Goal: Task Accomplishment & Management: Complete application form

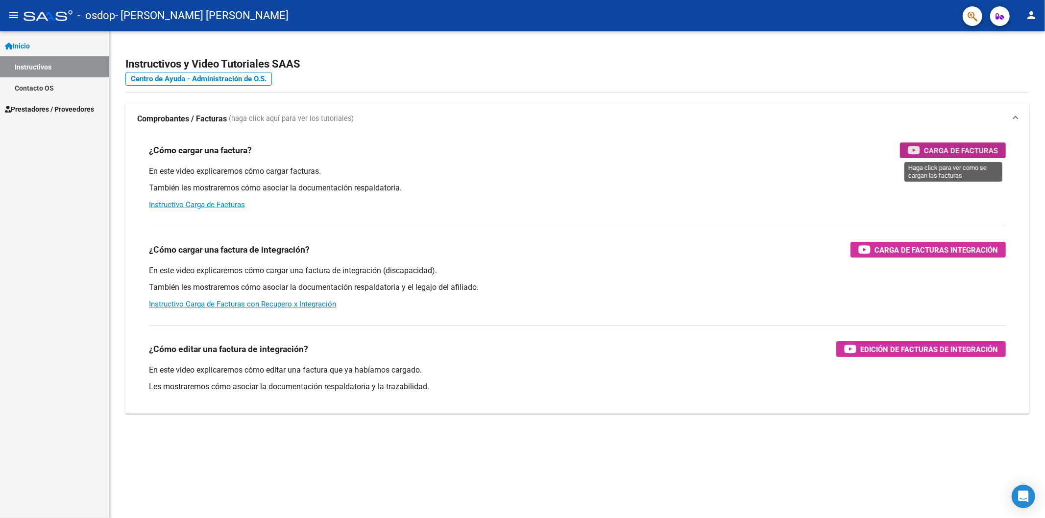
click at [950, 153] on span "Carga de Facturas" at bounding box center [961, 151] width 74 height 12
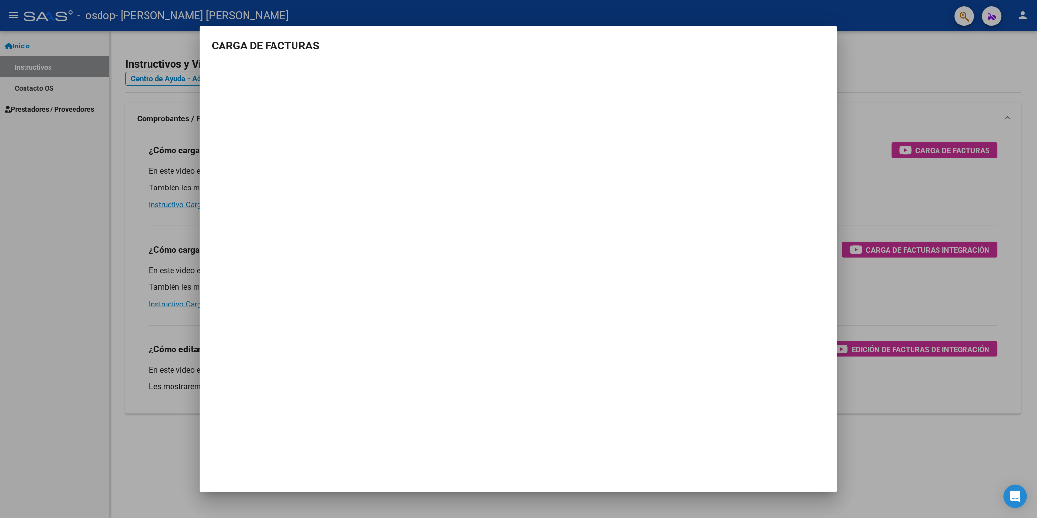
click at [106, 141] on div at bounding box center [518, 259] width 1037 height 518
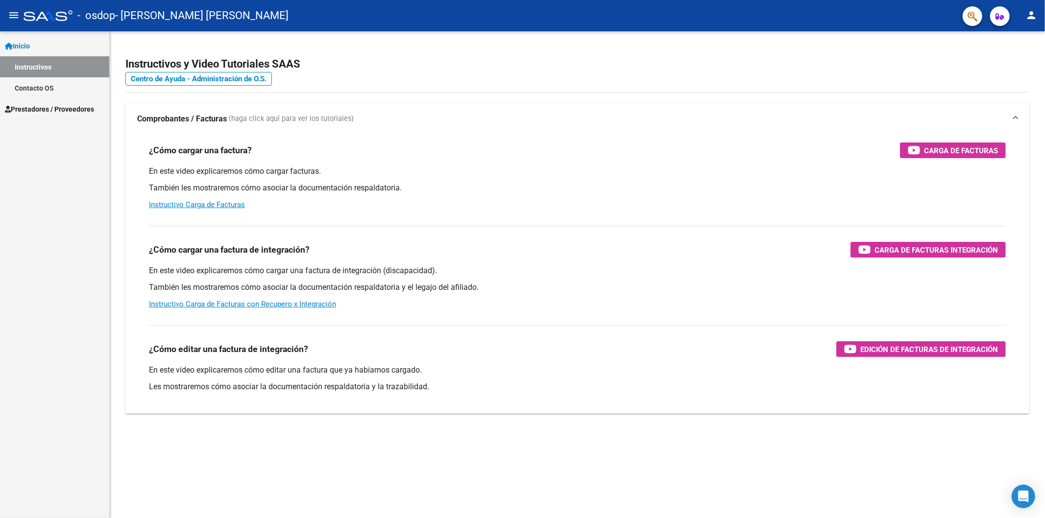
click at [21, 107] on span "Prestadores / Proveedores" at bounding box center [49, 109] width 89 height 11
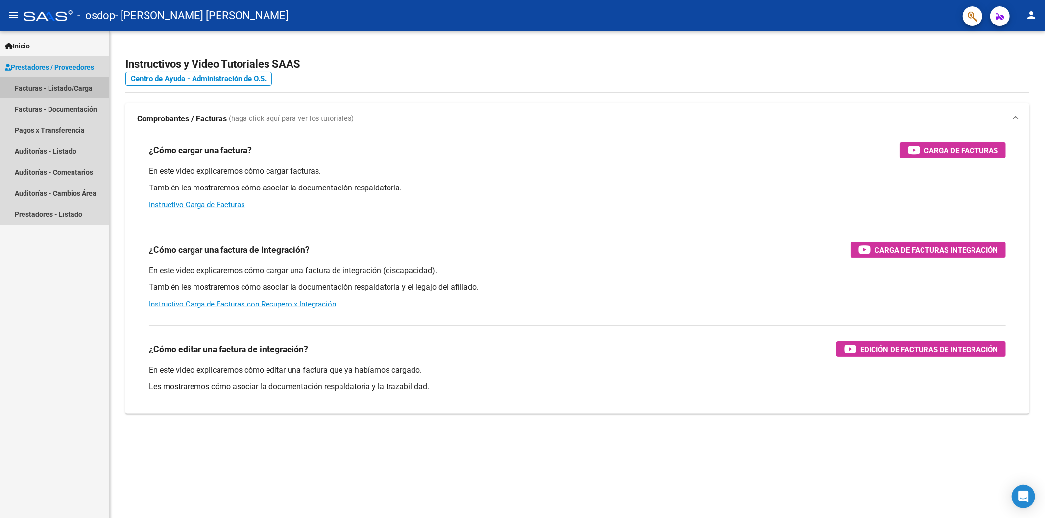
click at [25, 91] on link "Facturas - Listado/Carga" at bounding box center [54, 87] width 109 height 21
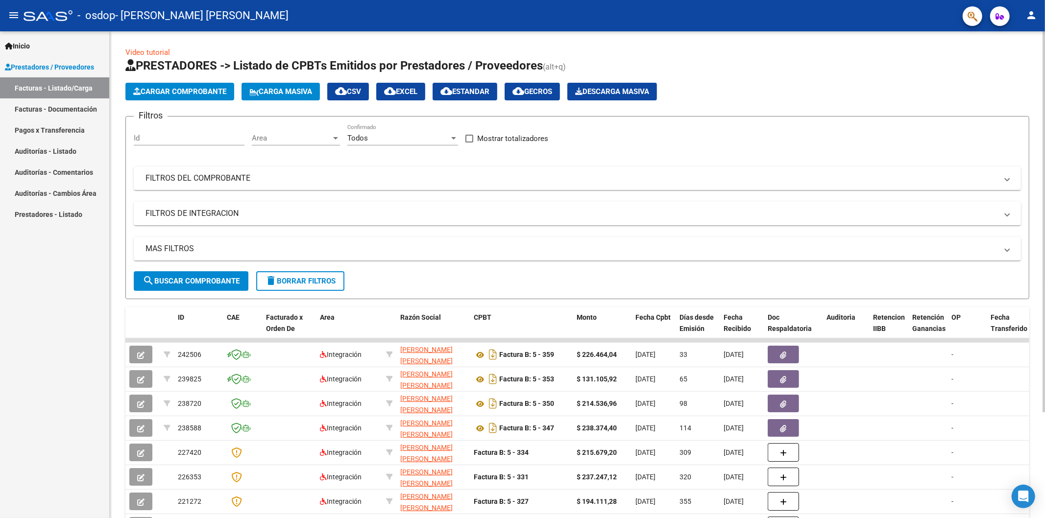
click at [172, 96] on span "Cargar Comprobante" at bounding box center [179, 91] width 93 height 9
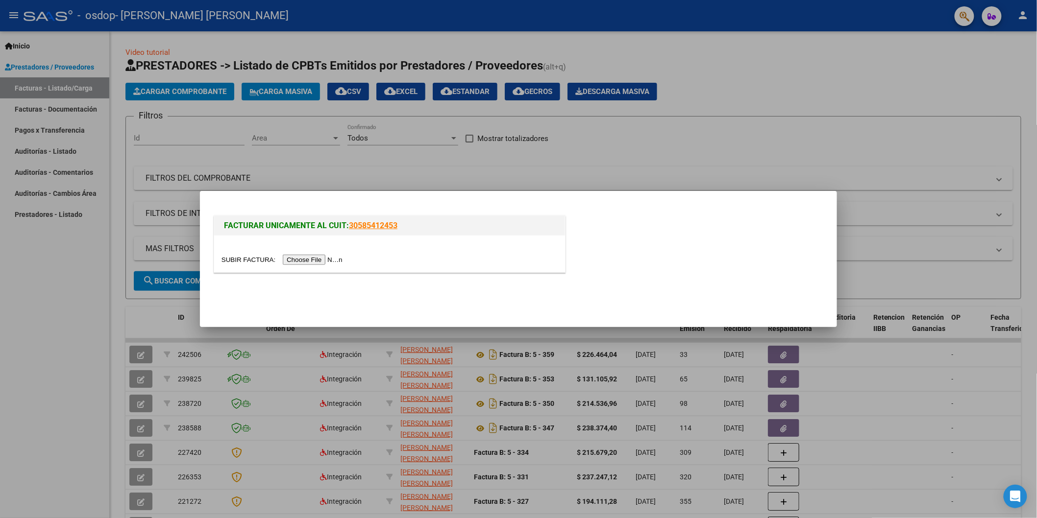
click at [309, 260] on input "file" at bounding box center [283, 260] width 124 height 10
click at [318, 260] on input "file" at bounding box center [283, 260] width 124 height 10
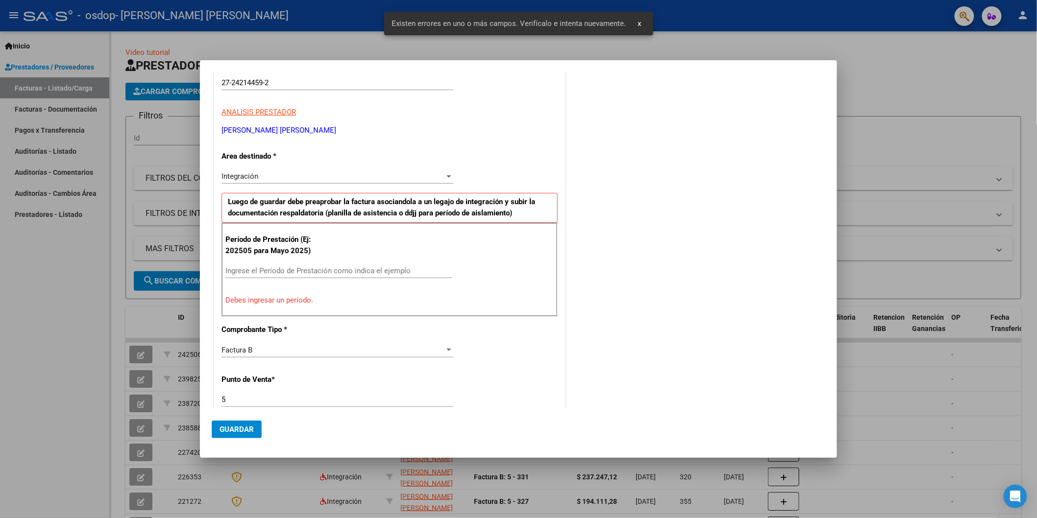
scroll to position [154, 0]
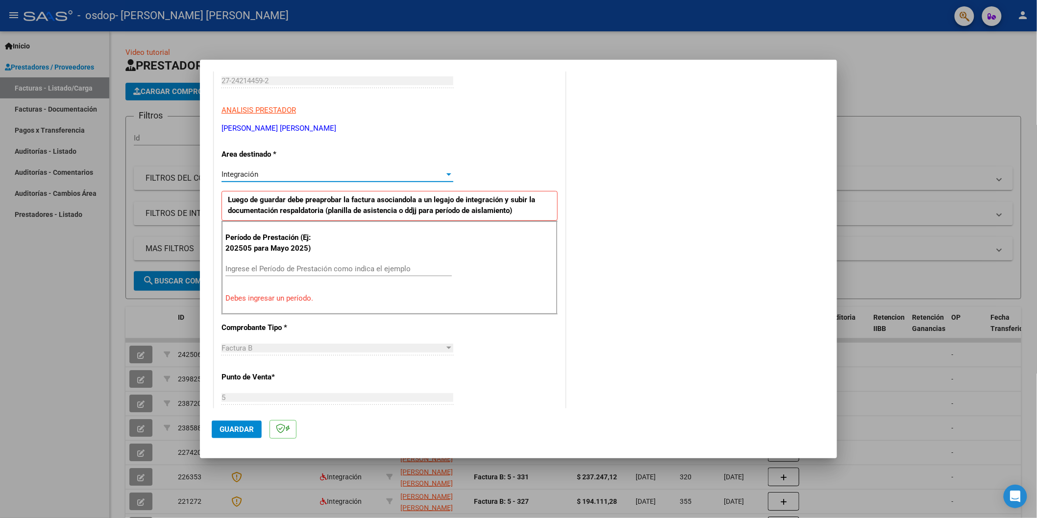
click at [448, 175] on div at bounding box center [448, 175] width 9 height 8
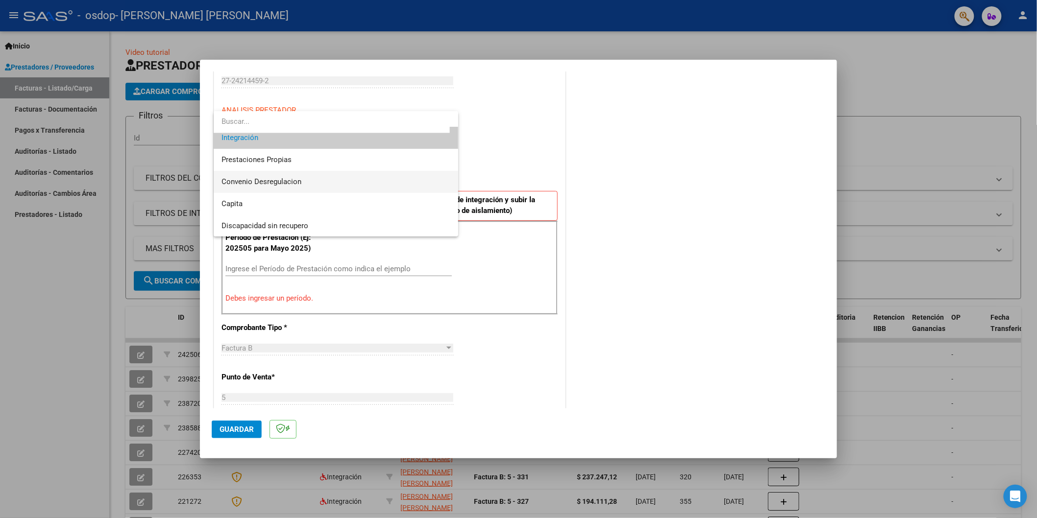
scroll to position [18, 0]
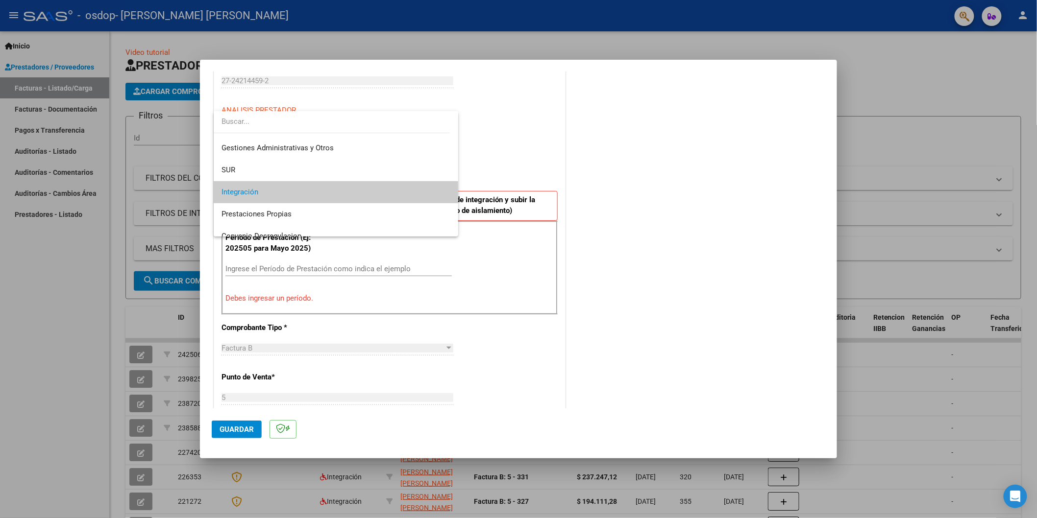
click at [485, 158] on div at bounding box center [518, 259] width 1037 height 518
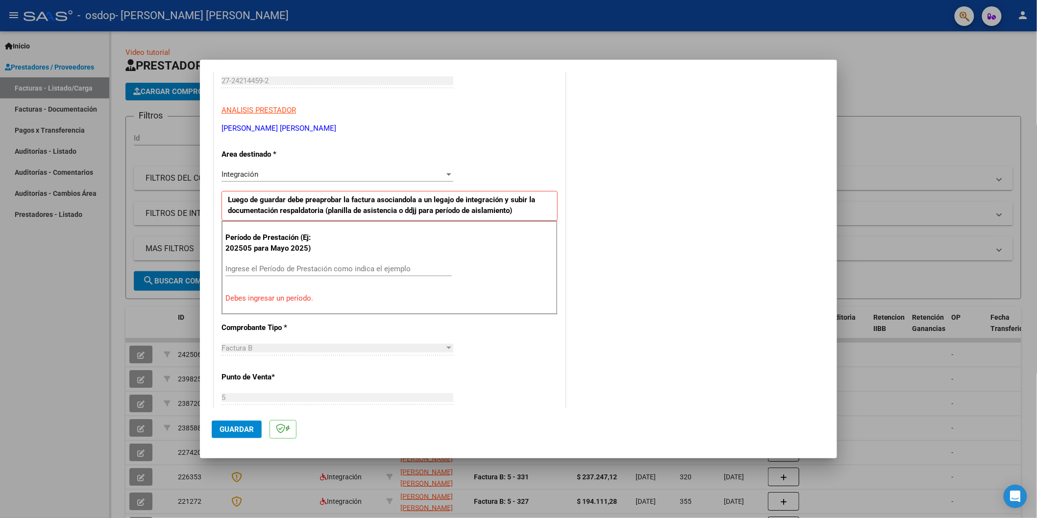
click at [244, 269] on input "Ingrese el Período de Prestación como indica el ejemplo" at bounding box center [338, 269] width 226 height 9
type input "2025"
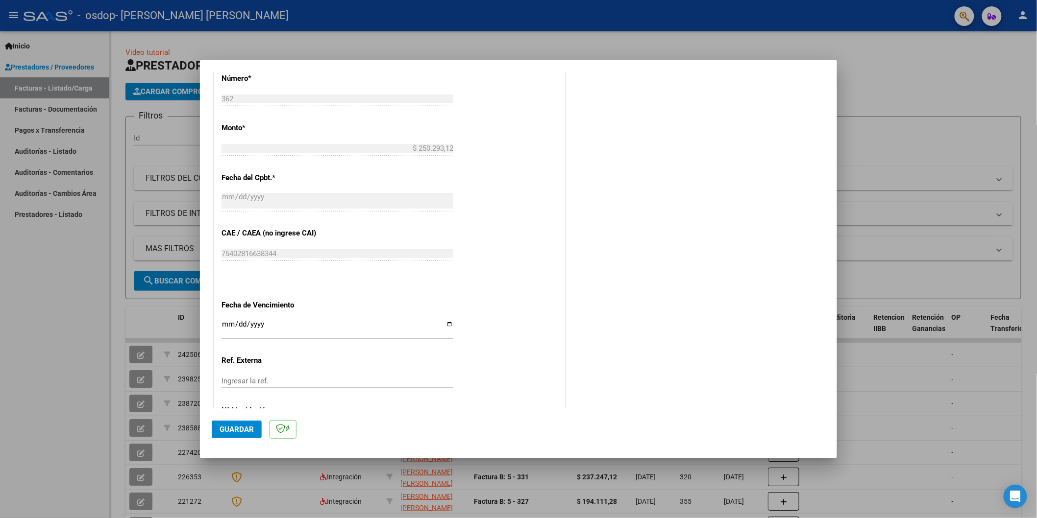
scroll to position [525, 0]
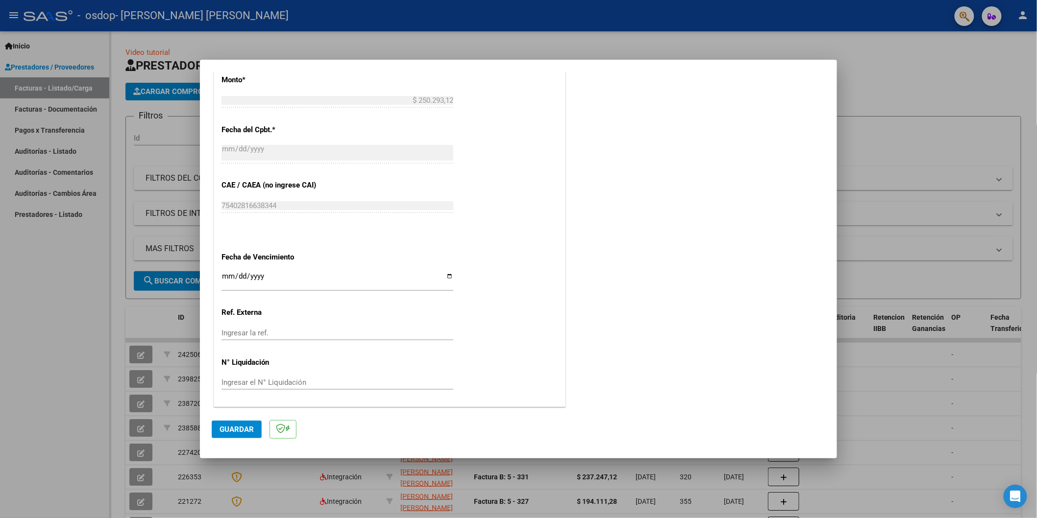
type input "202509"
click at [261, 332] on input "Ingresar la ref." at bounding box center [337, 333] width 232 height 9
click at [232, 429] on span "Guardar" at bounding box center [237, 429] width 34 height 9
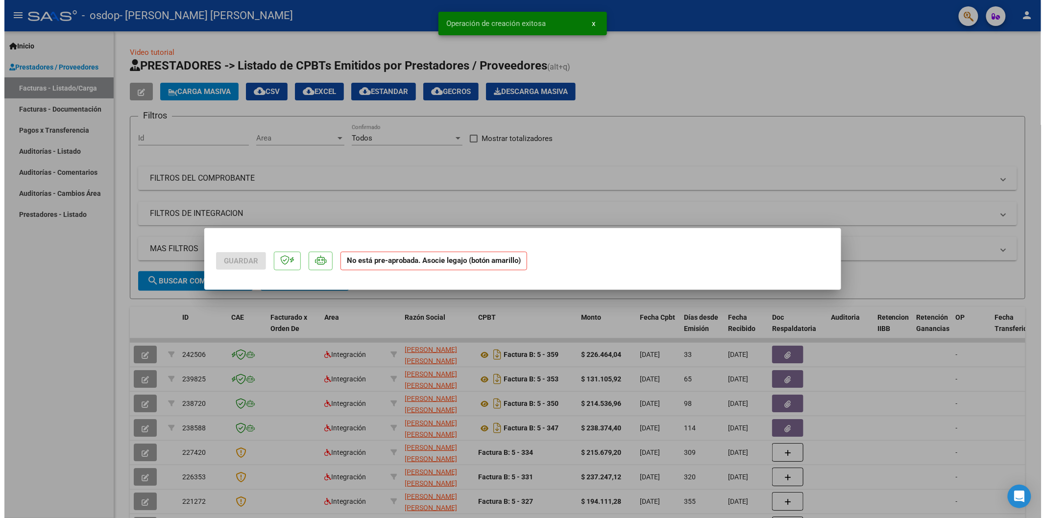
scroll to position [0, 0]
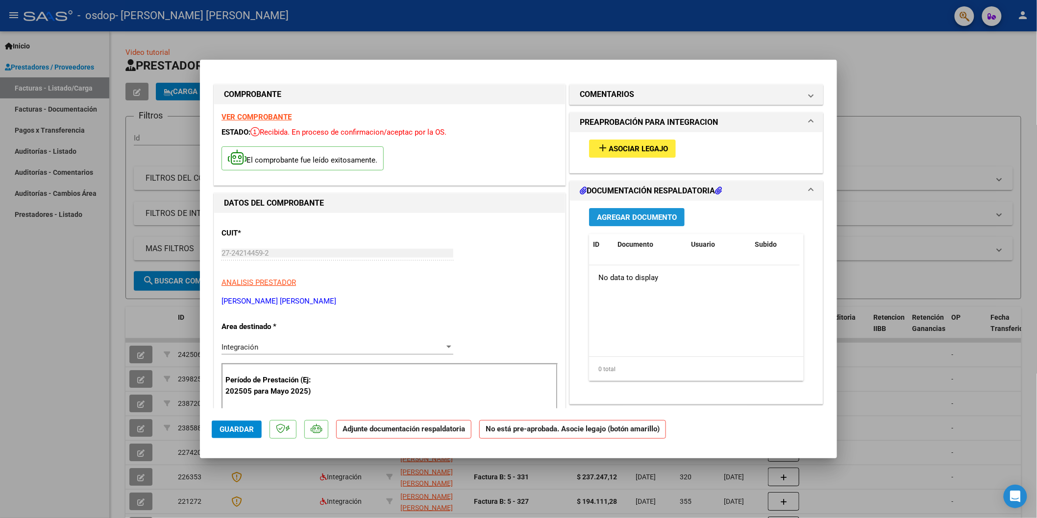
click at [613, 220] on span "Agregar Documento" at bounding box center [637, 217] width 80 height 9
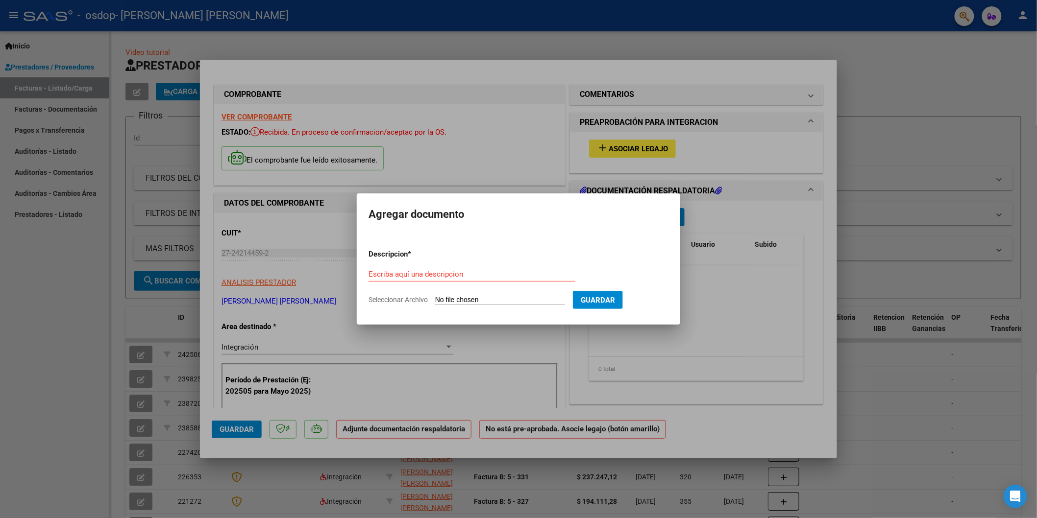
click at [448, 301] on input "Seleccionar Archivo" at bounding box center [500, 300] width 130 height 9
type input "C:\fakepath\img20251006_11401390.pdf"
click at [655, 300] on span "Guardar" at bounding box center [649, 300] width 34 height 9
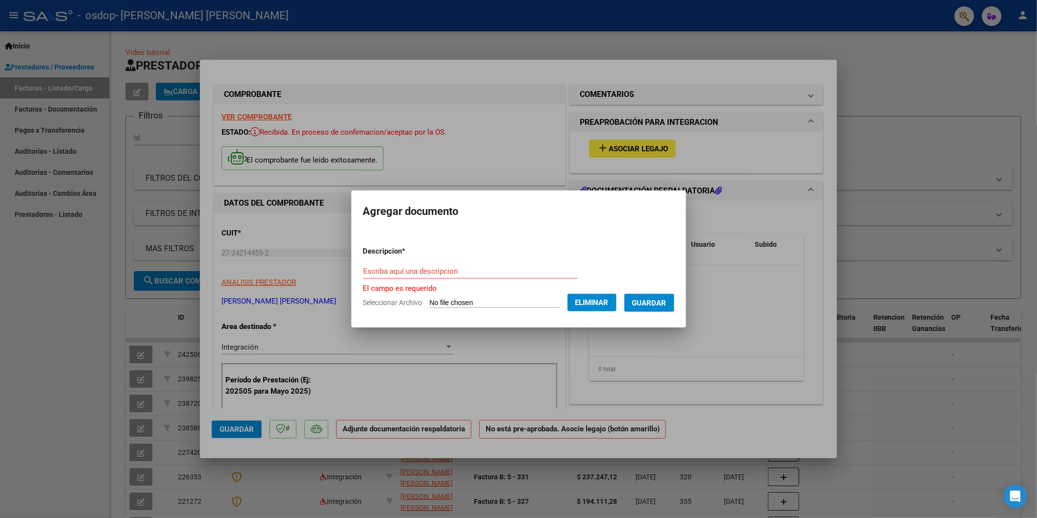
click at [434, 267] on input "Escriba aquí una descripcion" at bounding box center [470, 271] width 215 height 9
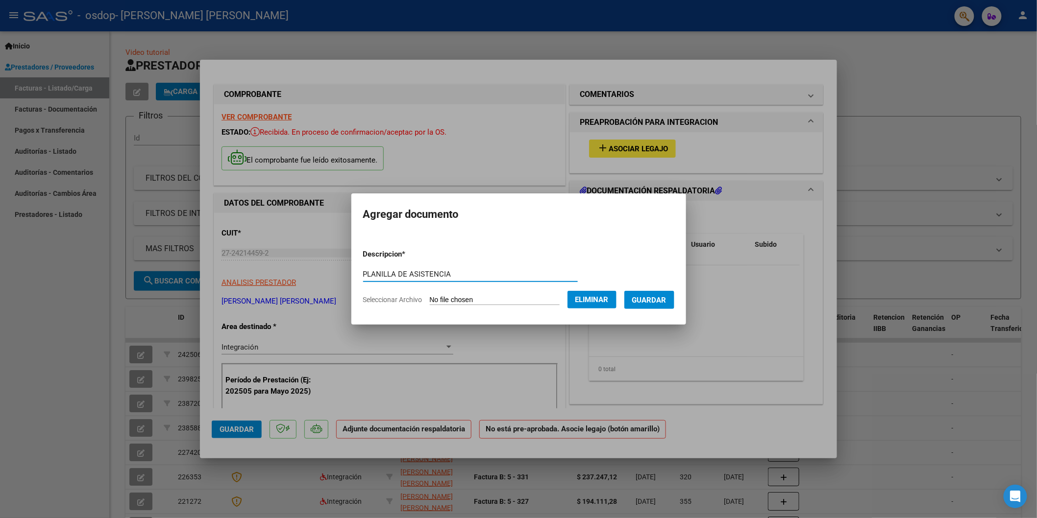
type input "PLANILLA DE ASISTENCIA"
drag, startPoint x: 662, startPoint y: 289, endPoint x: 660, endPoint y: 295, distance: 6.5
click at [660, 293] on form "Descripcion * PLANILLA DE ASISTENCIA Escriba aquí una descripcion Seleccionar A…" at bounding box center [518, 278] width 311 height 72
click at [660, 299] on span "Guardar" at bounding box center [649, 300] width 34 height 9
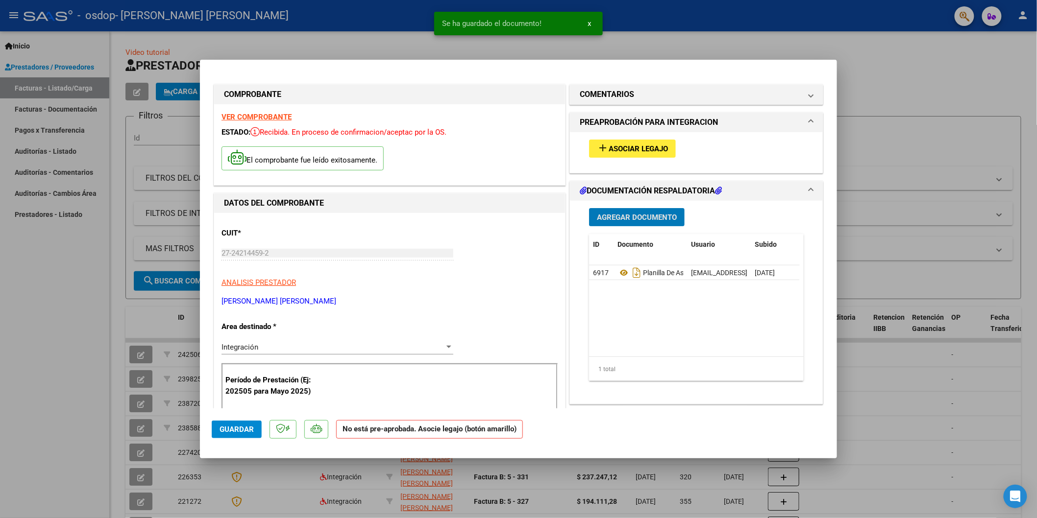
click at [236, 433] on span "Guardar" at bounding box center [237, 429] width 34 height 9
click at [585, 23] on button "x" at bounding box center [589, 24] width 19 height 18
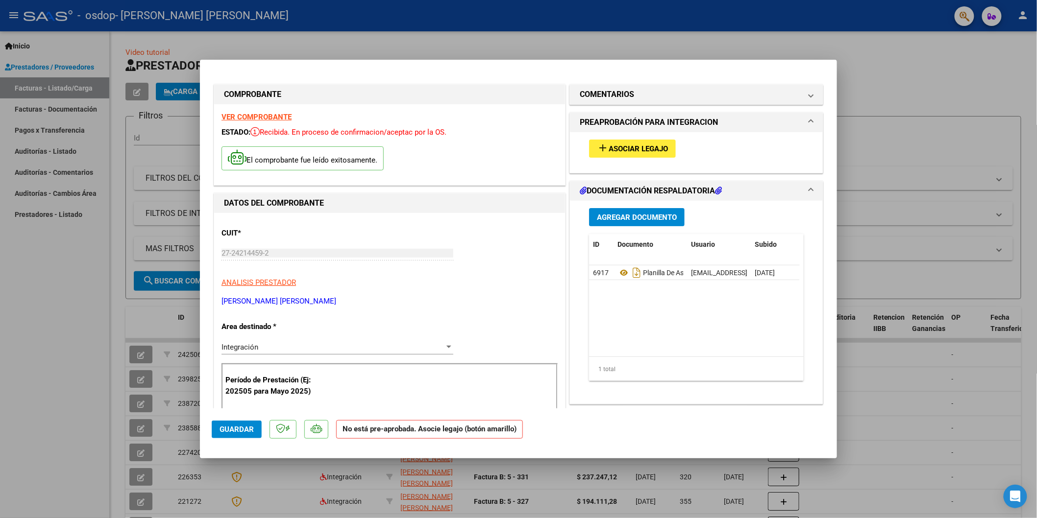
click at [1034, 139] on div at bounding box center [518, 259] width 1037 height 518
type input "$ 0,00"
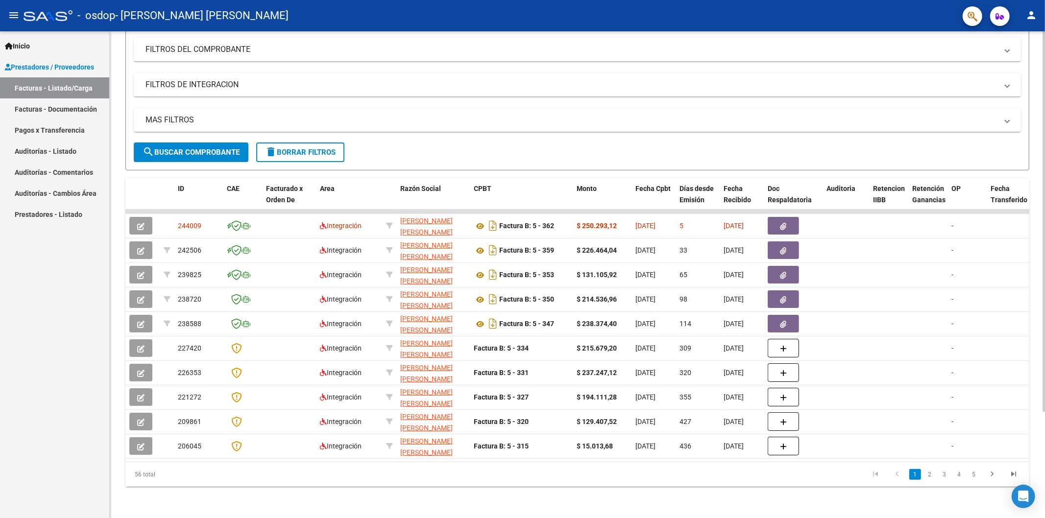
scroll to position [136, 0]
click at [932, 475] on link "2" at bounding box center [930, 474] width 12 height 11
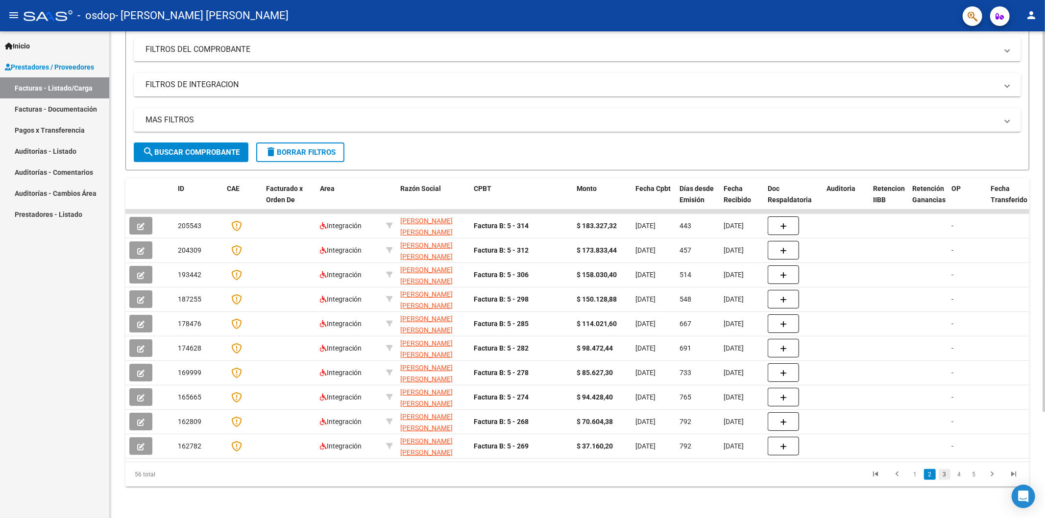
click at [946, 476] on link "3" at bounding box center [945, 474] width 12 height 11
click at [928, 476] on link "2" at bounding box center [930, 474] width 12 height 11
click at [919, 480] on link "1" at bounding box center [915, 474] width 12 height 11
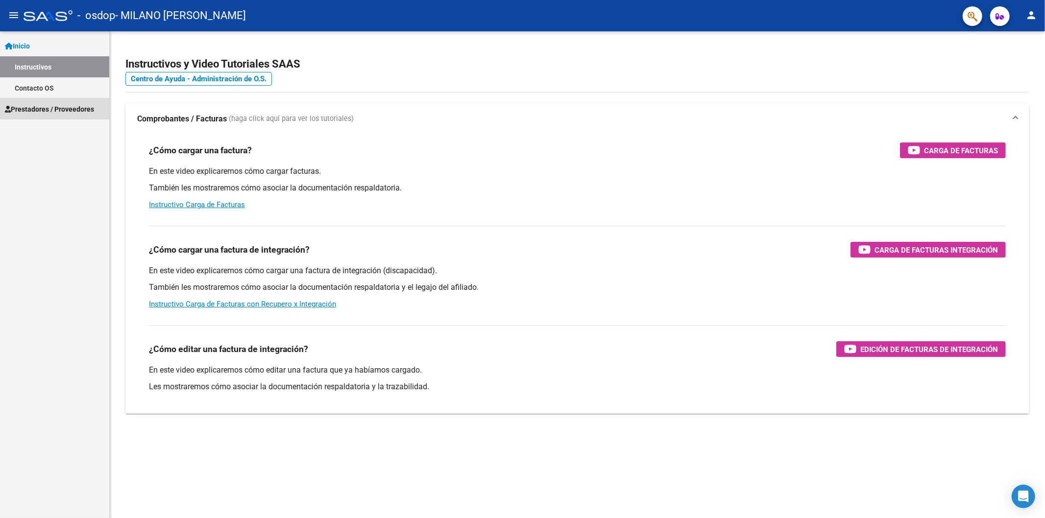
click at [27, 113] on span "Prestadores / Proveedores" at bounding box center [49, 109] width 89 height 11
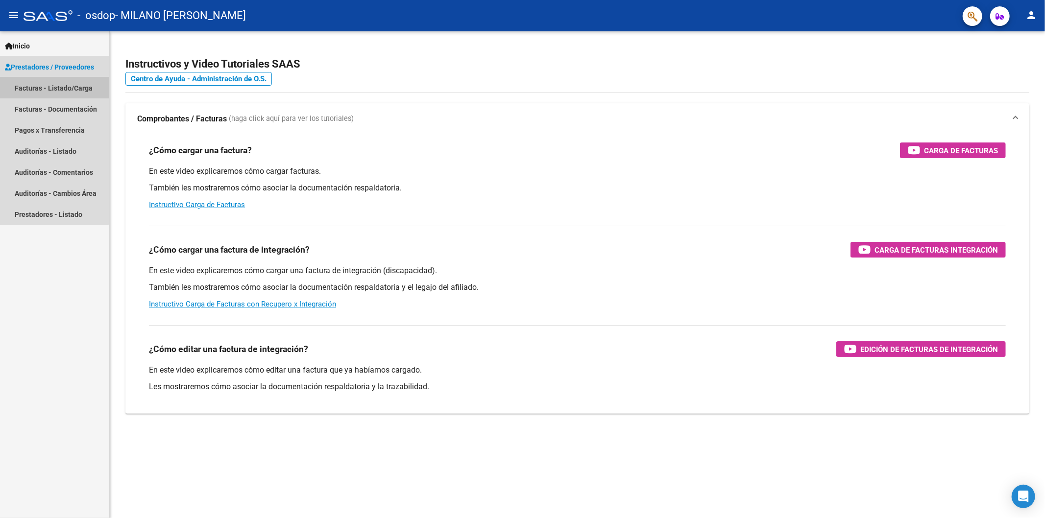
click at [29, 86] on link "Facturas - Listado/Carga" at bounding box center [54, 87] width 109 height 21
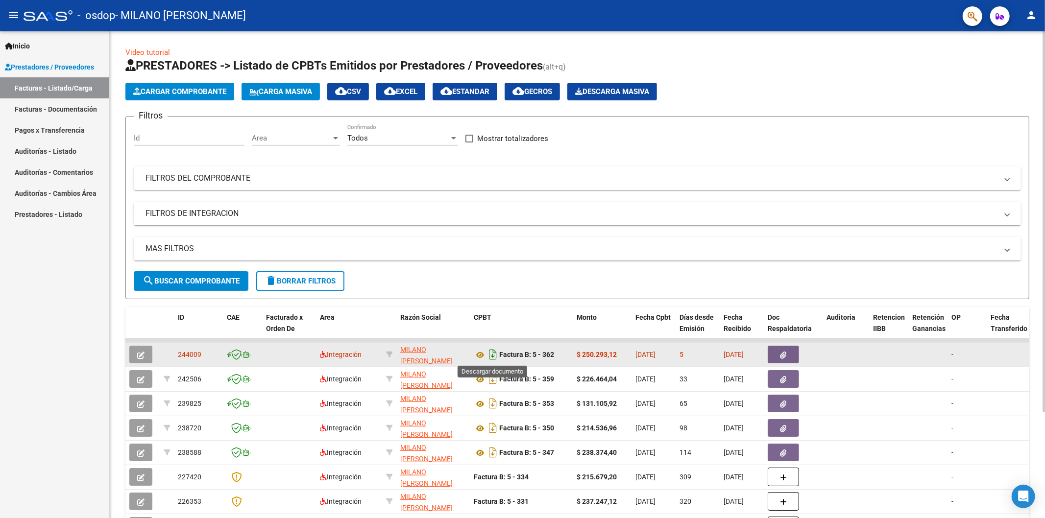
click at [491, 357] on icon "Descargar documento" at bounding box center [493, 355] width 13 height 16
